Goal: Information Seeking & Learning: Learn about a topic

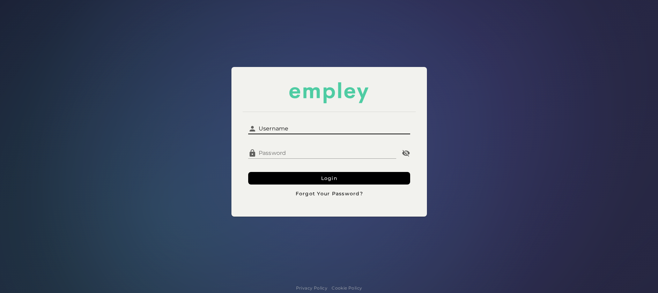
click at [341, 122] on input "Username" at bounding box center [334, 126] width 154 height 17
type input "*********"
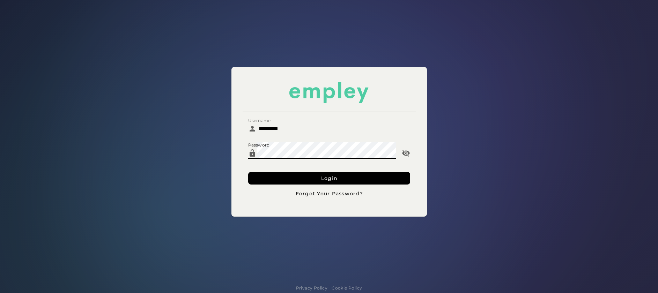
click at [248, 172] on button "Login" at bounding box center [329, 178] width 162 height 13
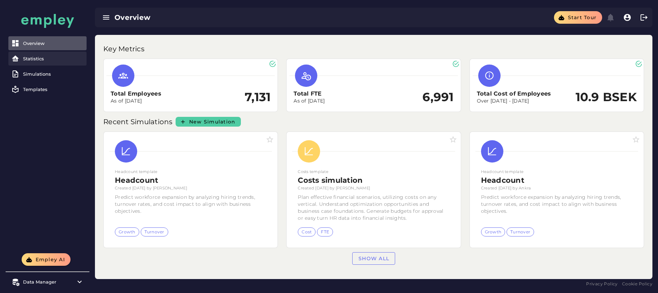
click at [42, 58] on div "Statistics" at bounding box center [53, 59] width 61 height 6
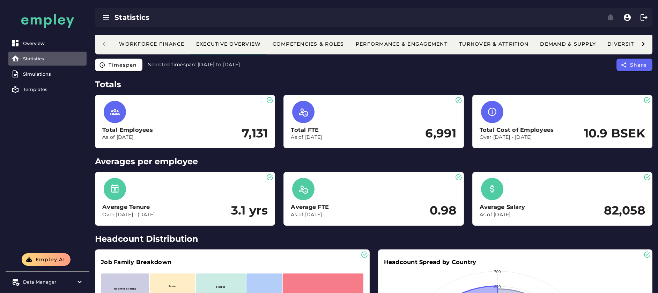
click at [102, 38] on div "Workforce Finance Executive Overview Competencies & Roles Performance & Engagem…" at bounding box center [374, 44] width 558 height 21
click at [102, 42] on div "Workforce Finance Executive Overview Competencies & Roles Performance & Engagem…" at bounding box center [374, 44] width 558 height 21
click at [105, 46] on div "Workforce Finance Executive Overview Competencies & Roles Performance & Engagem…" at bounding box center [374, 44] width 558 height 21
click at [145, 45] on div "Workforce Finance" at bounding box center [152, 44] width 66 height 6
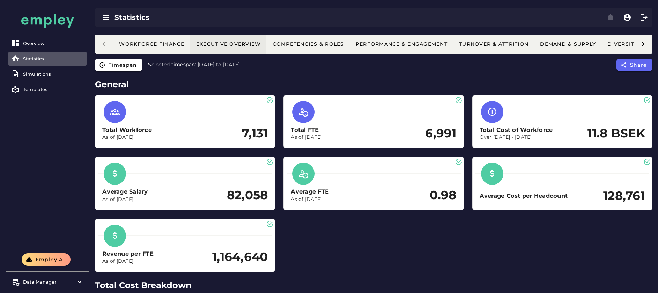
click at [224, 47] on button "Executive Overview" at bounding box center [228, 44] width 76 height 21
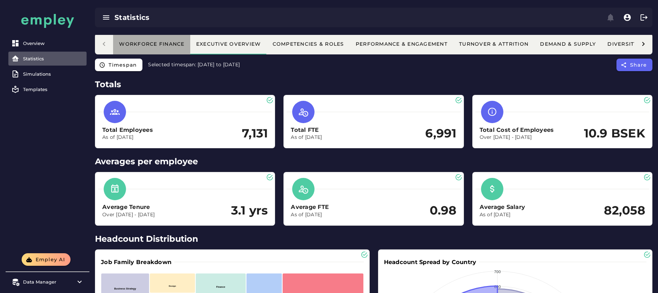
click at [155, 46] on div "Workforce Finance" at bounding box center [152, 44] width 66 height 6
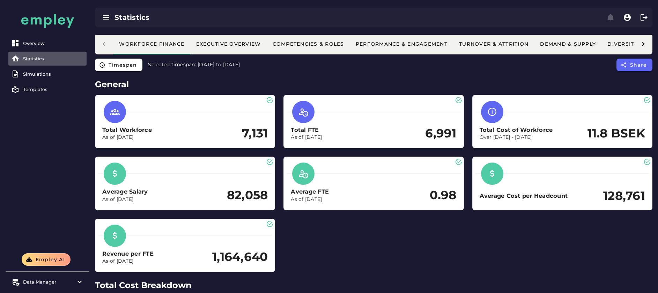
click at [99, 86] on h2 "General" at bounding box center [374, 84] width 558 height 13
click at [86, 99] on div "Overview Statistics Simulations Templates" at bounding box center [48, 67] width 84 height 67
click at [644, 43] on icon at bounding box center [643, 44] width 8 height 8
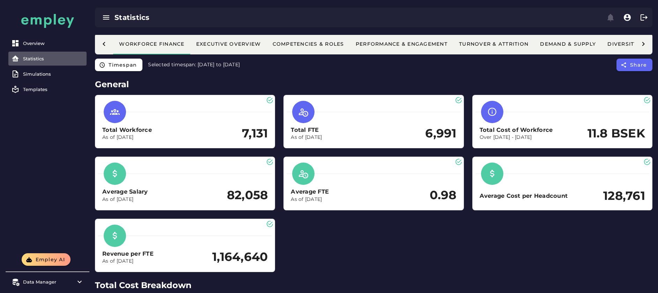
scroll to position [0, 105]
click at [558, 44] on div "All Insights" at bounding box center [565, 44] width 39 height 6
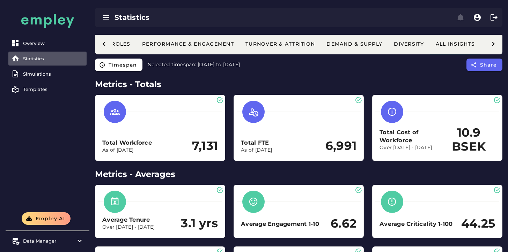
scroll to position [0, 233]
